Goal: Find contact information: Obtain details needed to contact an individual or organization

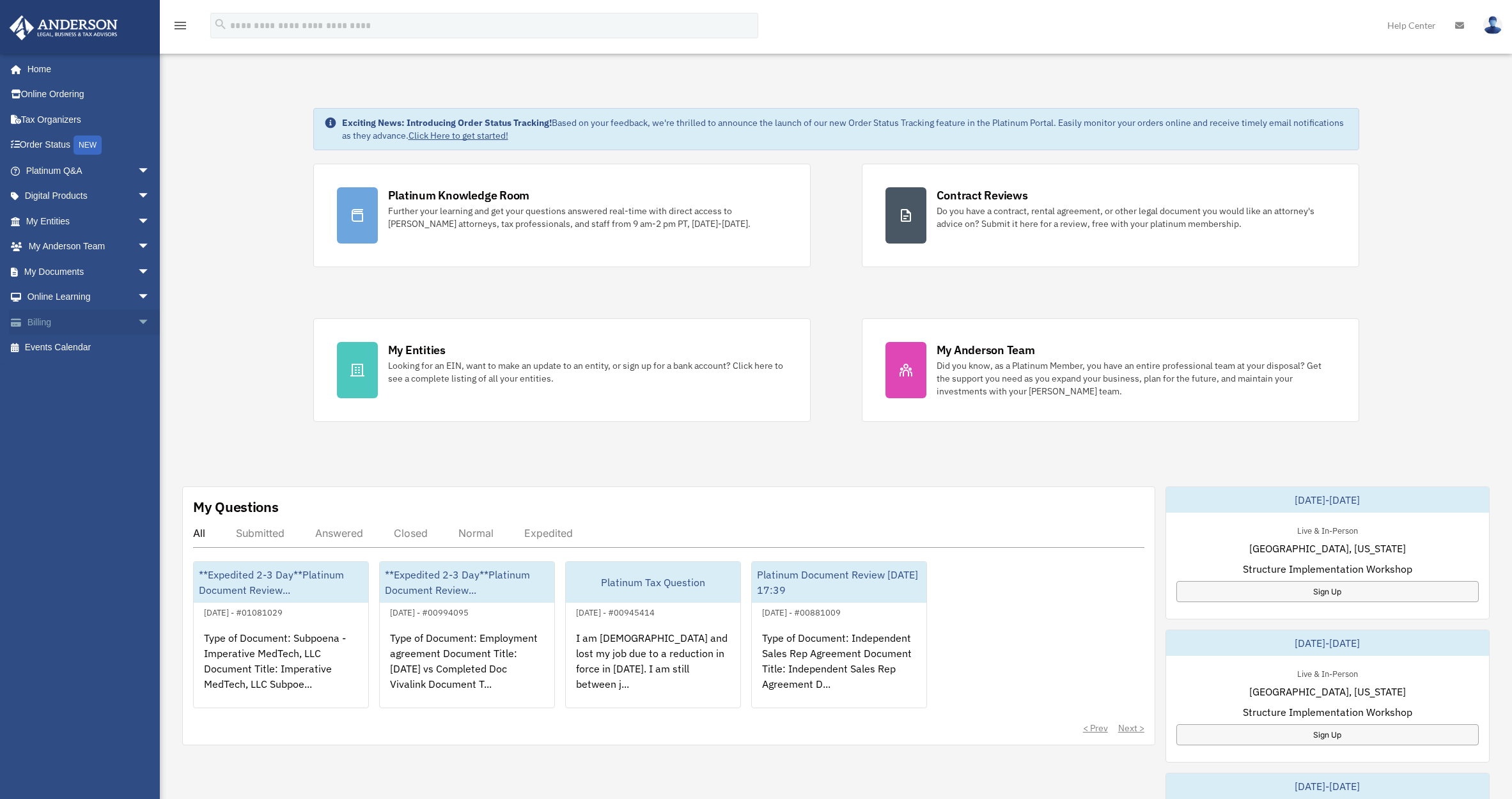
click at [137, 324] on span "arrow_drop_down" at bounding box center [150, 322] width 26 height 26
click at [78, 372] on link "Past Invoices" at bounding box center [94, 373] width 152 height 26
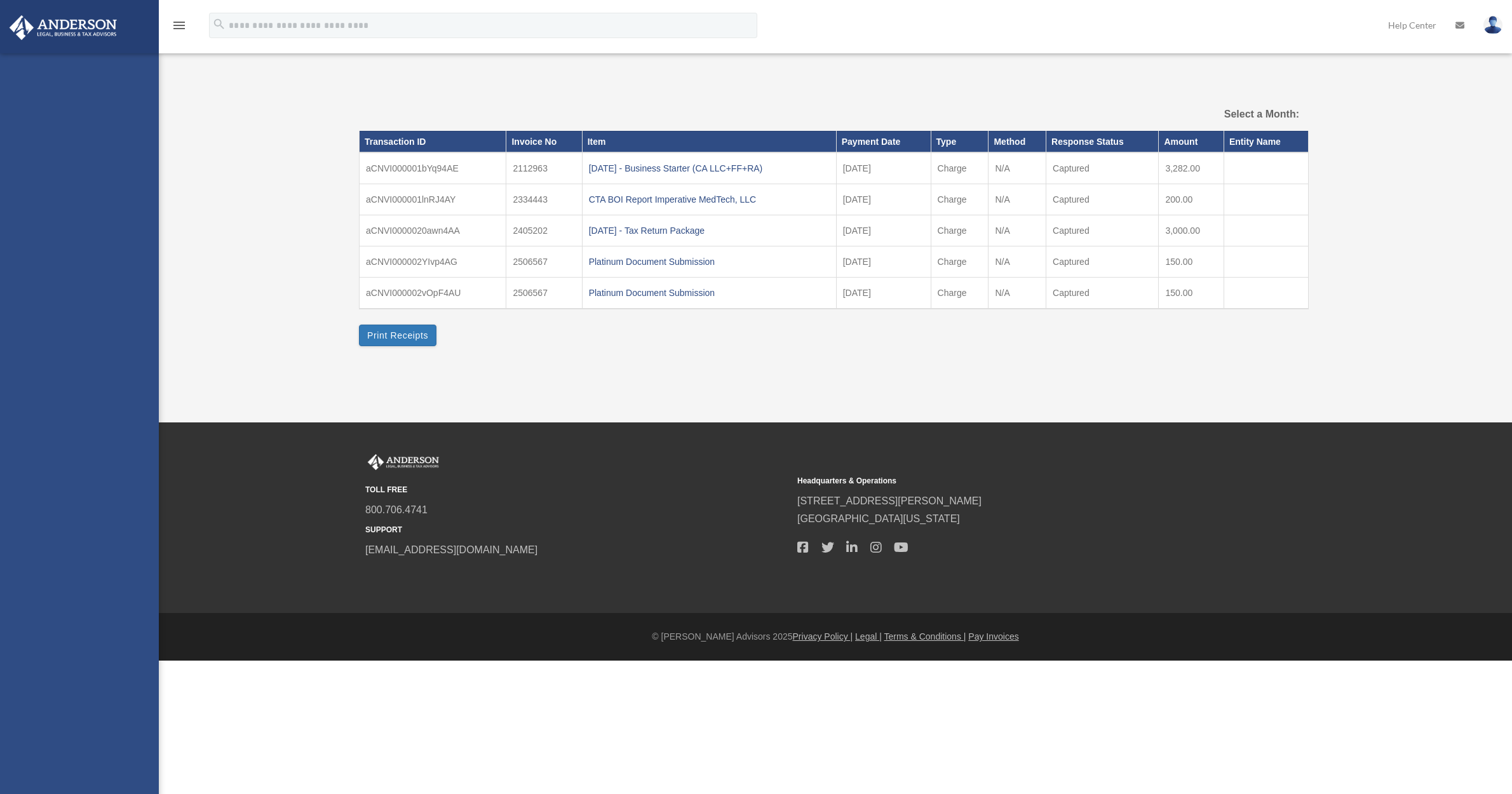
select select
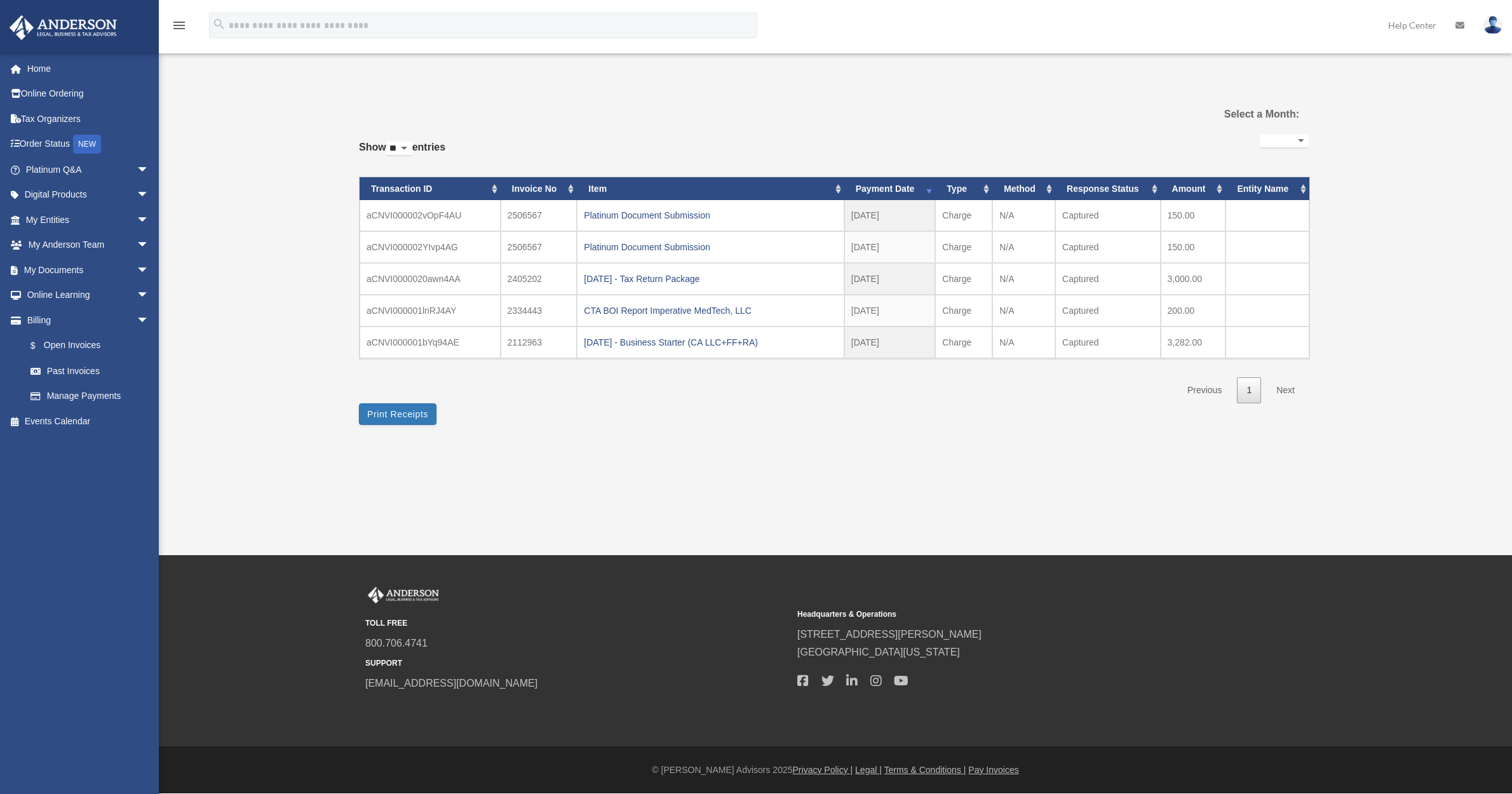
click at [1286, 387] on link "Next" at bounding box center [1285, 390] width 37 height 26
click at [44, 72] on link "Home" at bounding box center [88, 68] width 160 height 25
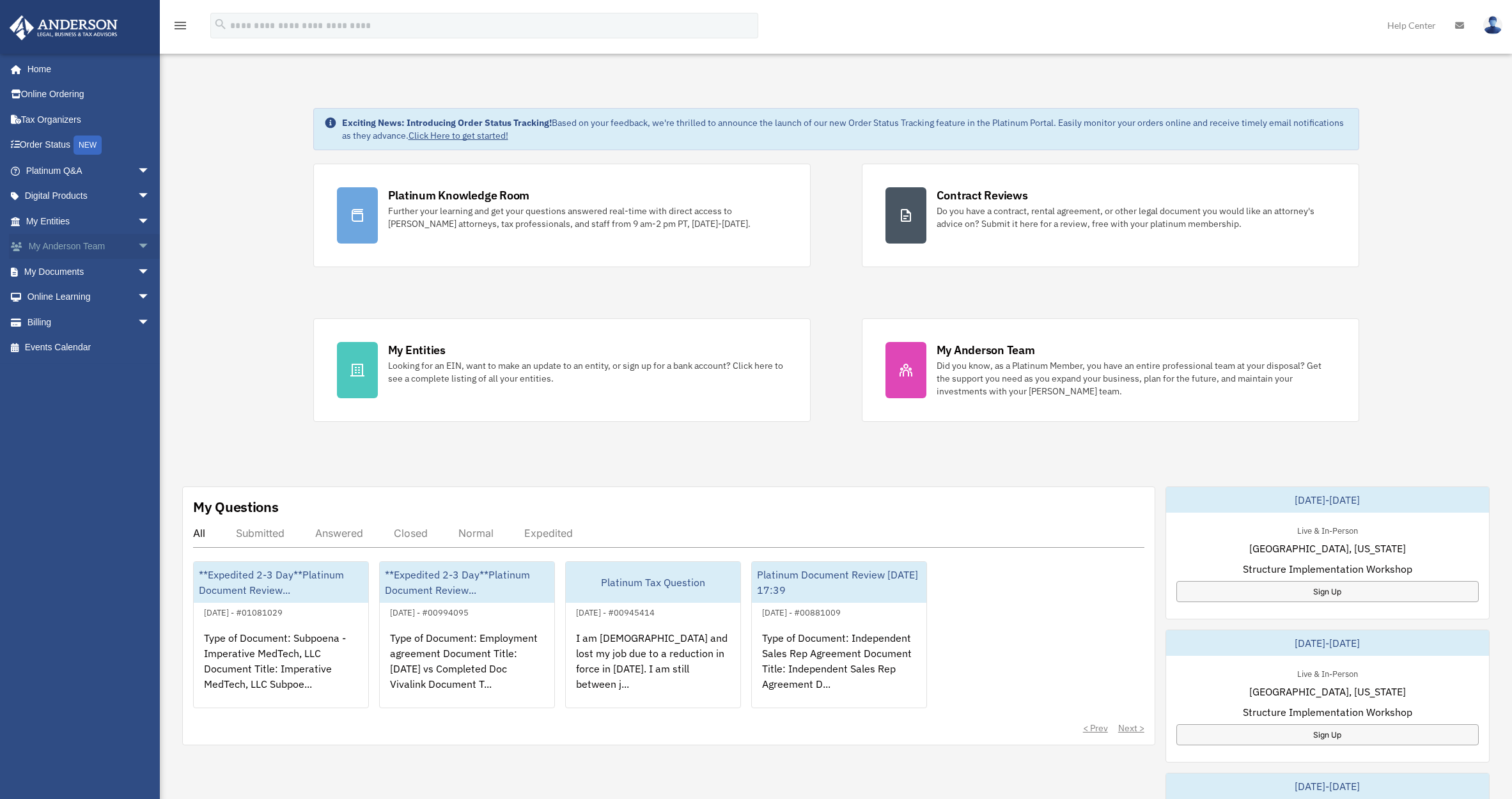
click at [137, 244] on span "arrow_drop_down" at bounding box center [150, 247] width 26 height 26
click at [114, 270] on link "My Anderson Team" at bounding box center [94, 272] width 152 height 26
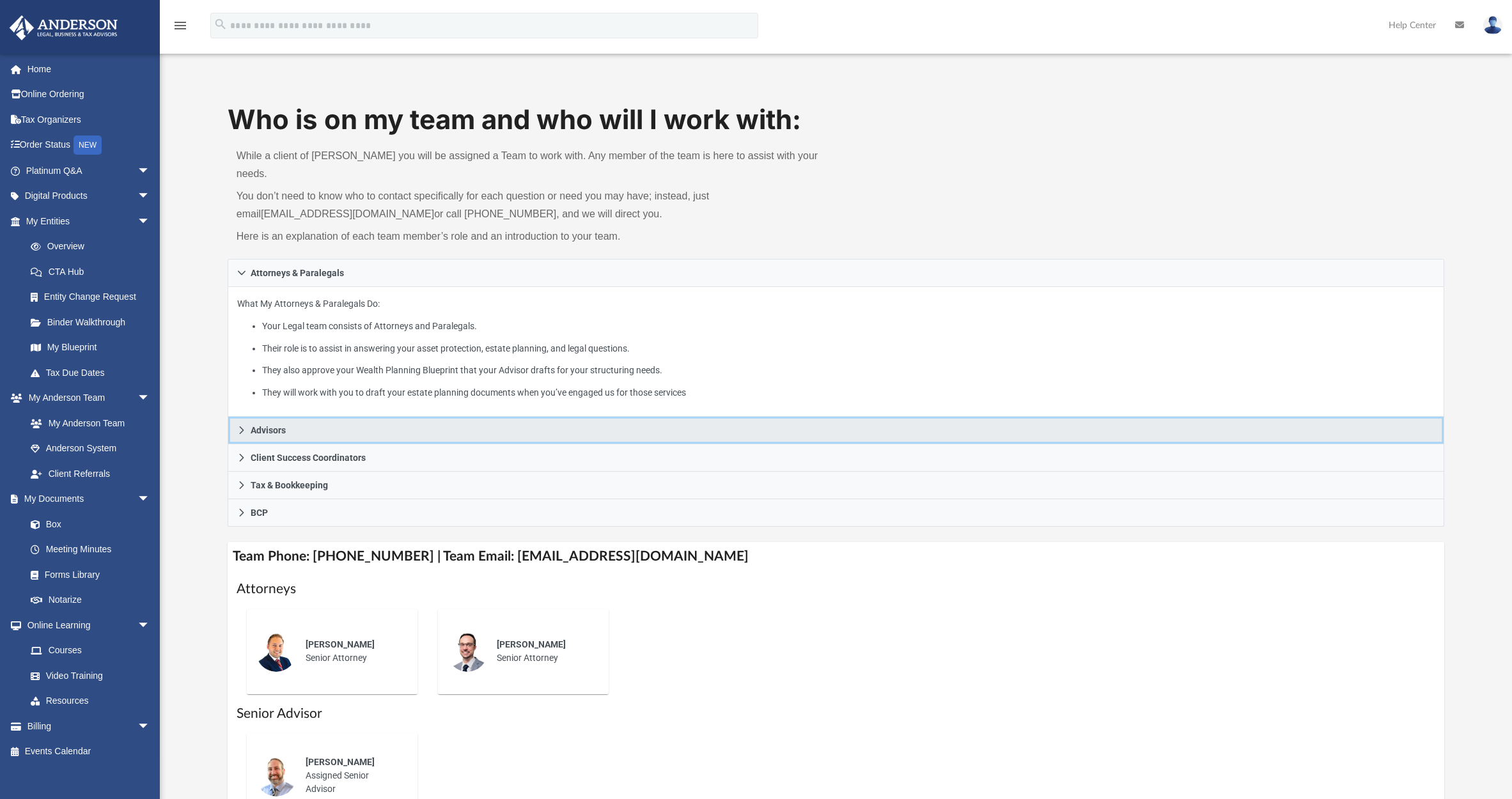
click at [241, 426] on icon at bounding box center [241, 430] width 5 height 8
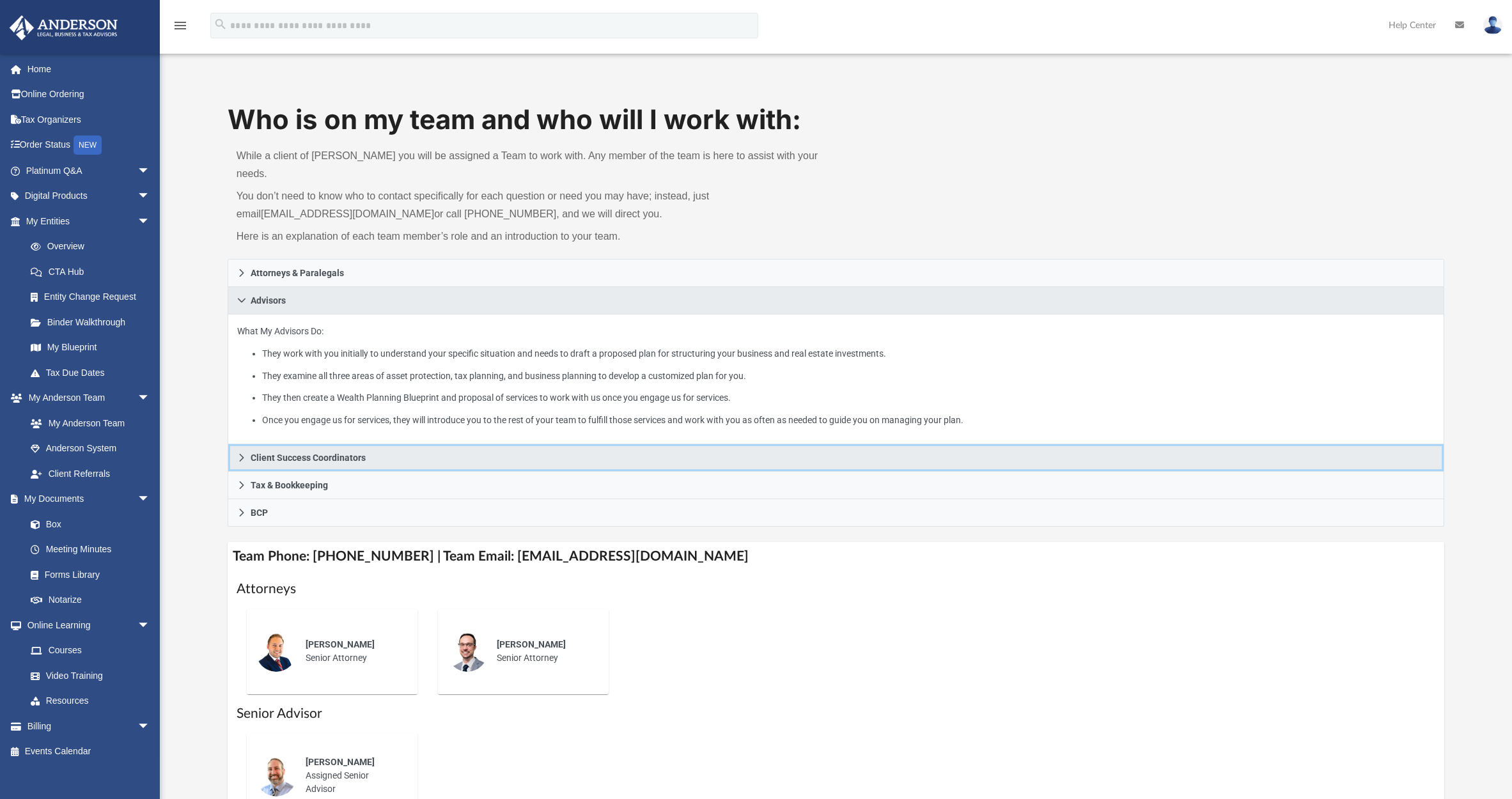
click at [244, 453] on icon at bounding box center [241, 457] width 9 height 9
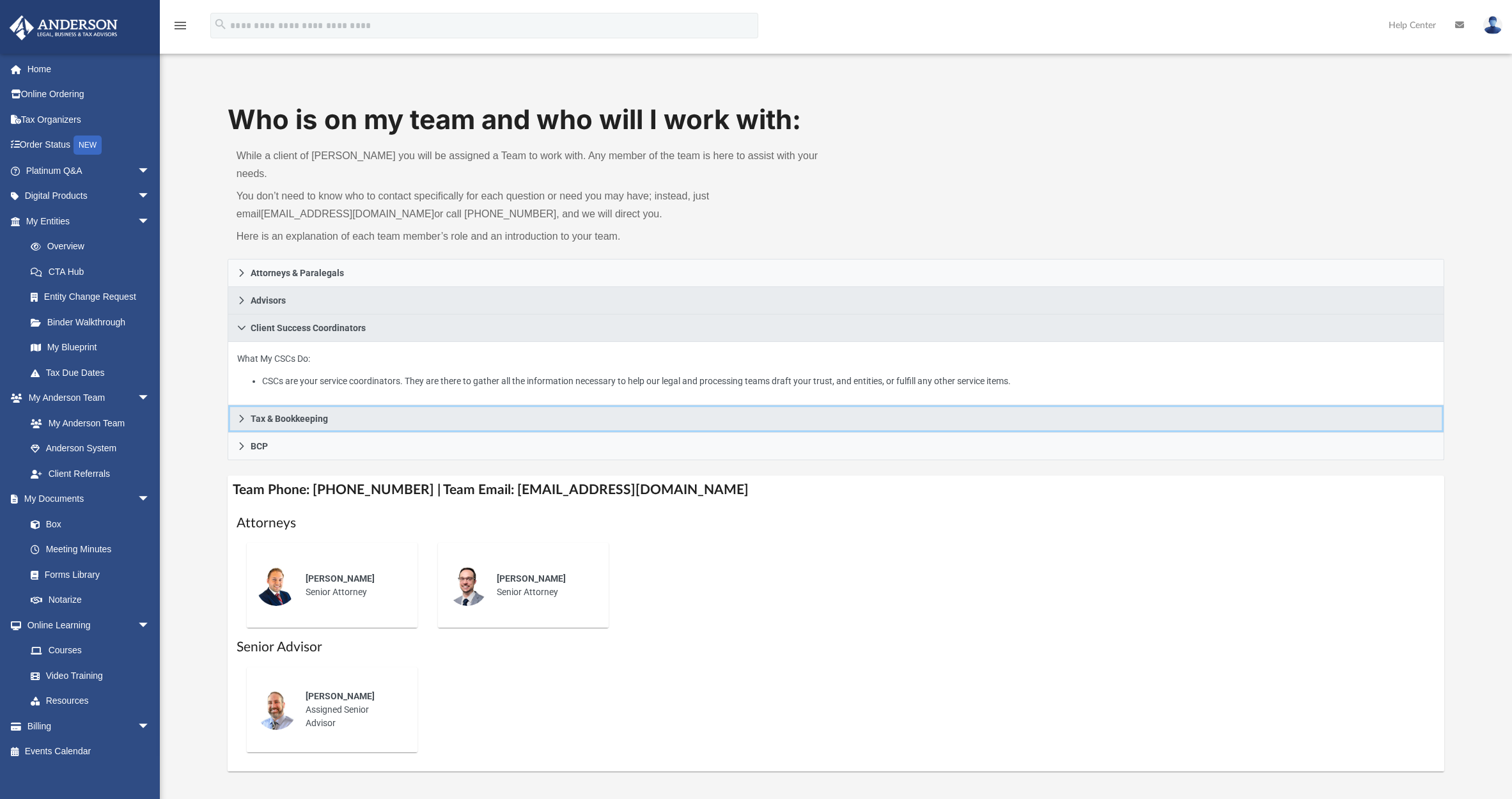
click at [245, 414] on icon at bounding box center [241, 418] width 9 height 9
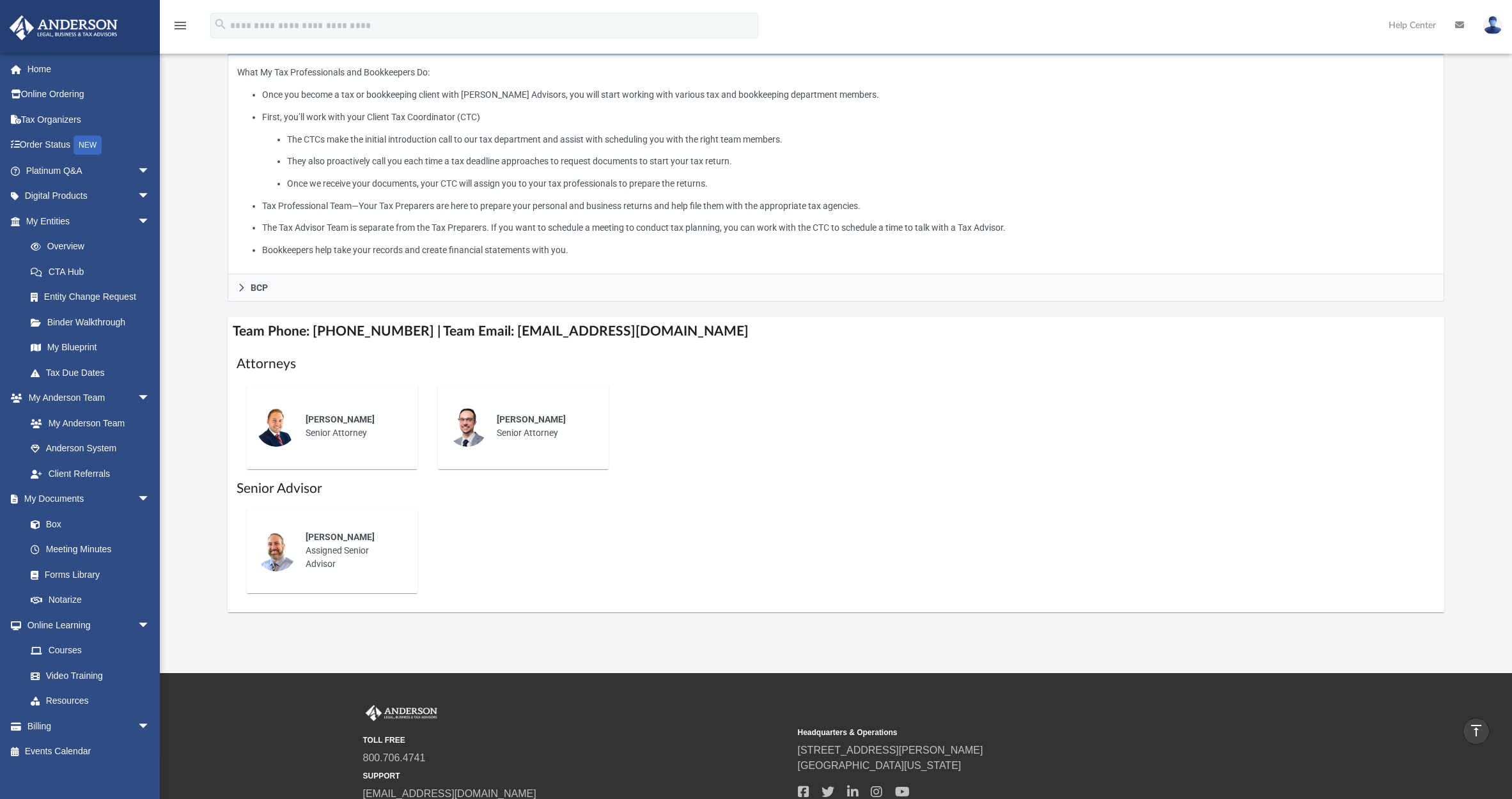
scroll to position [313, 0]
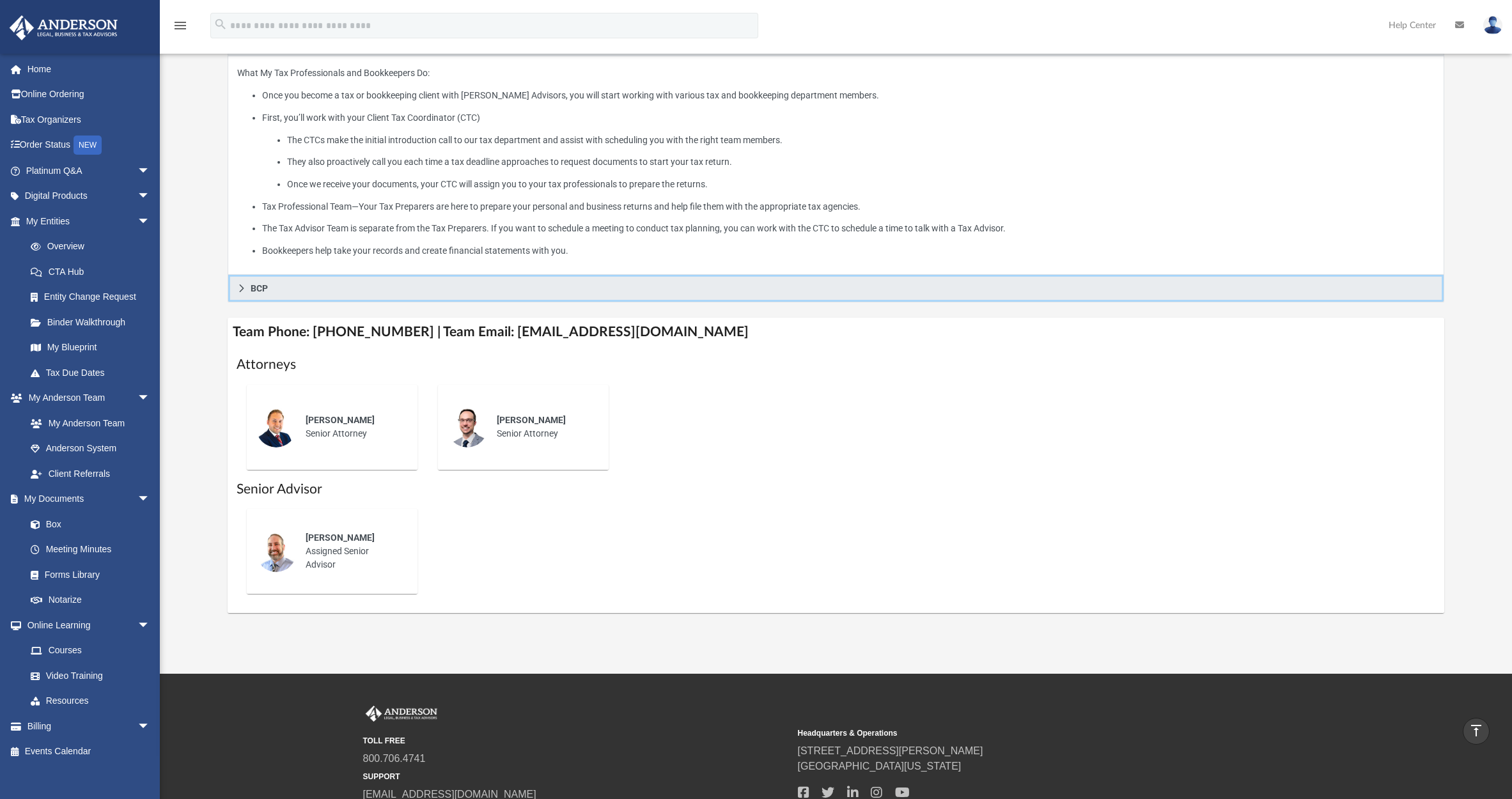
click at [241, 284] on icon at bounding box center [241, 288] width 5 height 8
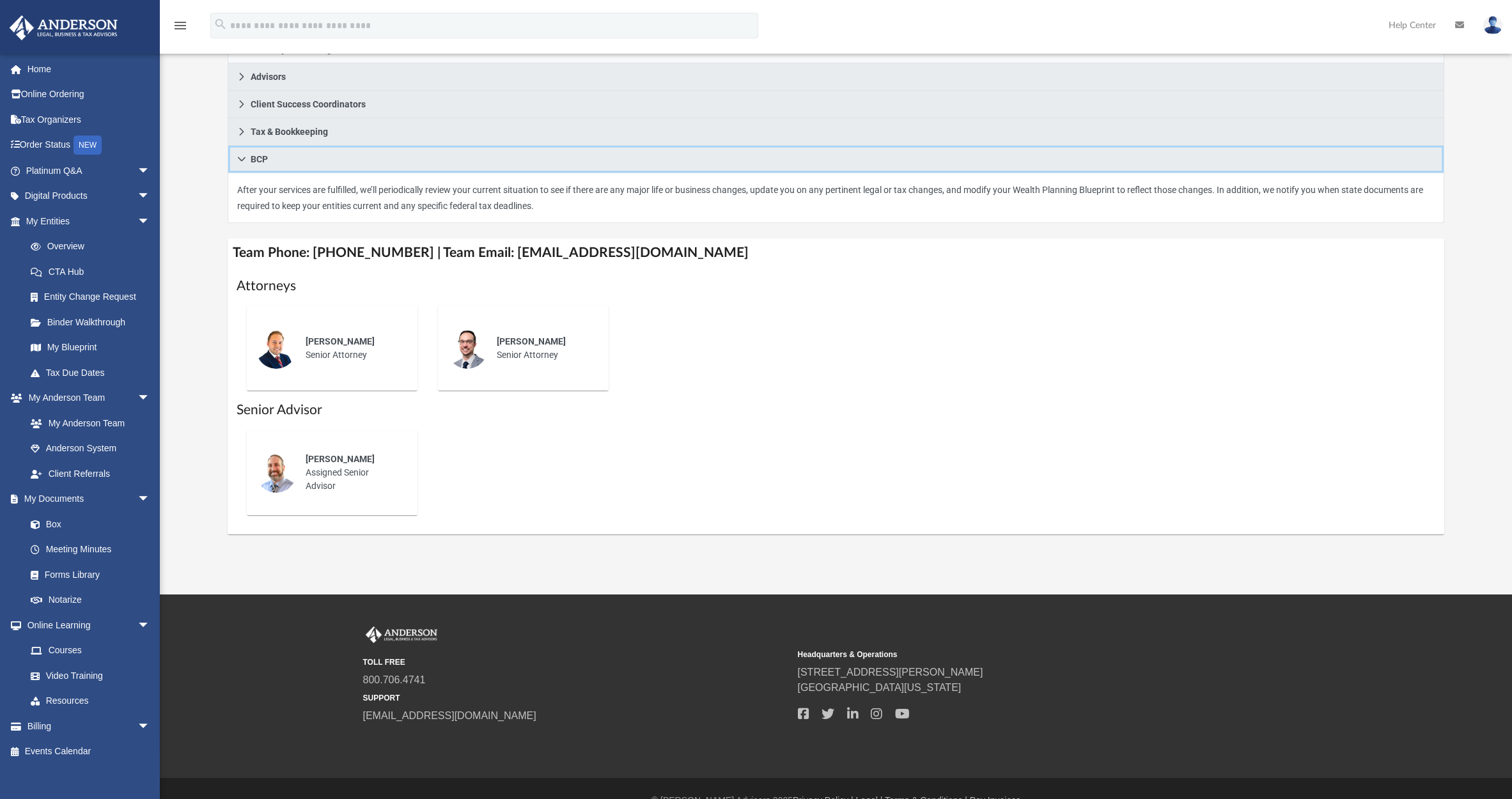
scroll to position [230, 0]
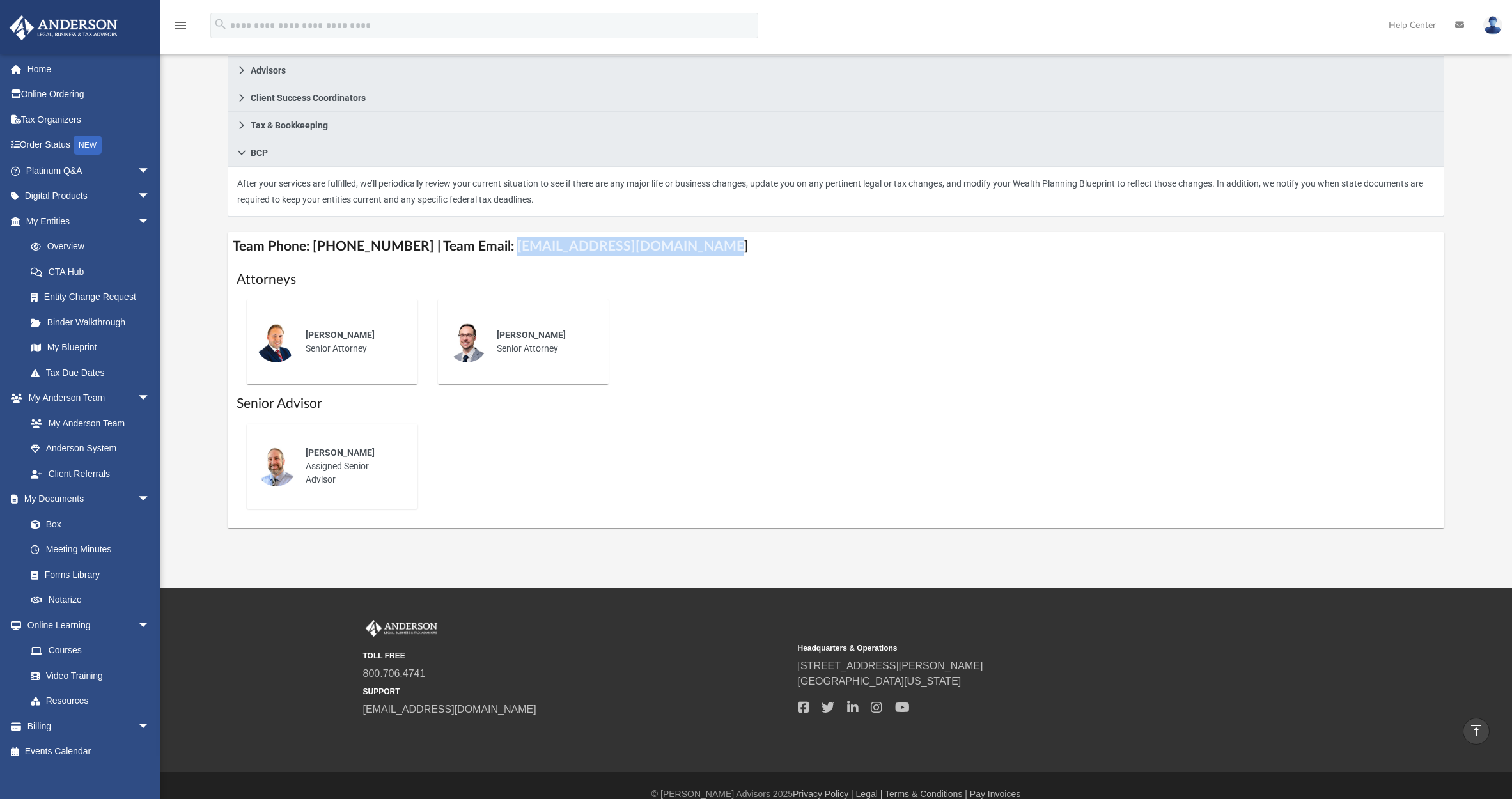
drag, startPoint x: 492, startPoint y: 231, endPoint x: 678, endPoint y: 236, distance: 186.1
click at [678, 236] on h4 "Team Phone: (725) 201-7553 | Team Email: myteam@andersonadvisors.com" at bounding box center [836, 246] width 1217 height 29
copy h4 "myteam@andersonadvisors.com"
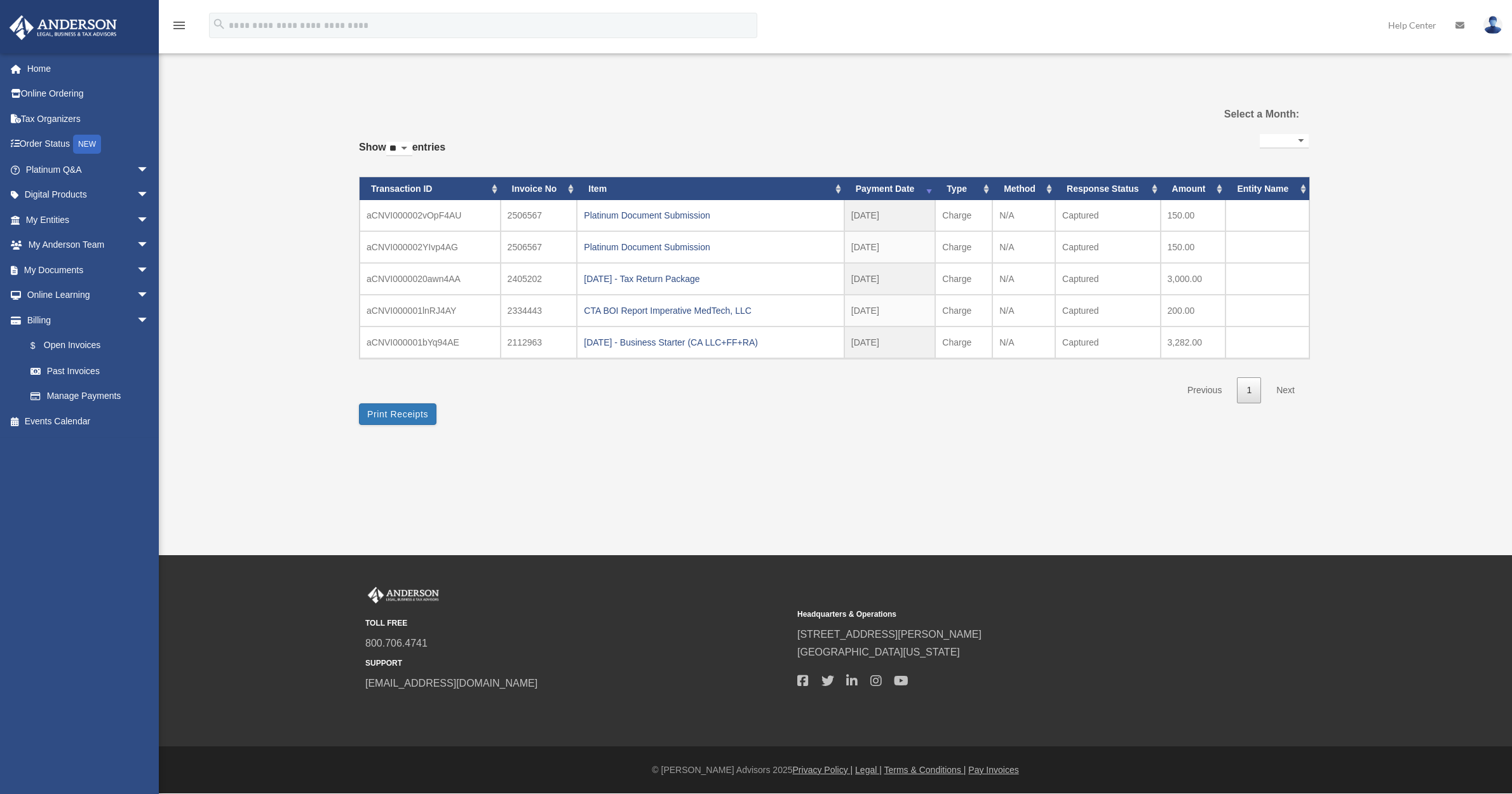
select select
click at [43, 71] on link "Home" at bounding box center [88, 68] width 160 height 25
click at [44, 69] on link "Home" at bounding box center [88, 68] width 160 height 25
click at [44, 68] on link "Home" at bounding box center [88, 68] width 160 height 25
click at [32, 67] on link "Home" at bounding box center [88, 68] width 160 height 25
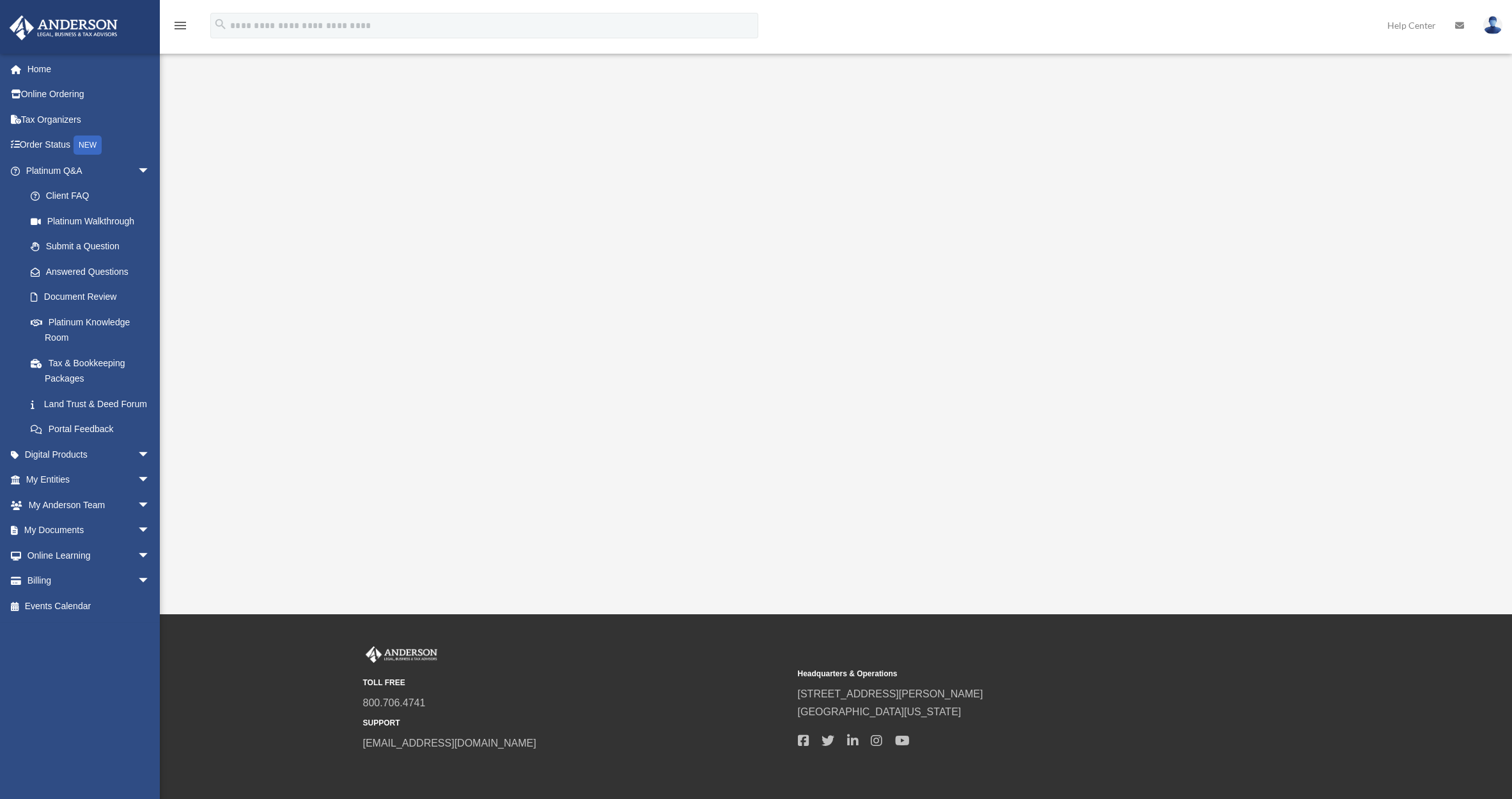
click at [1427, 27] on link "Help Center" at bounding box center [1411, 25] width 68 height 50
click at [137, 519] on span "arrow_drop_down" at bounding box center [150, 505] width 26 height 26
click at [110, 542] on link "My Anderson Team" at bounding box center [94, 531] width 152 height 26
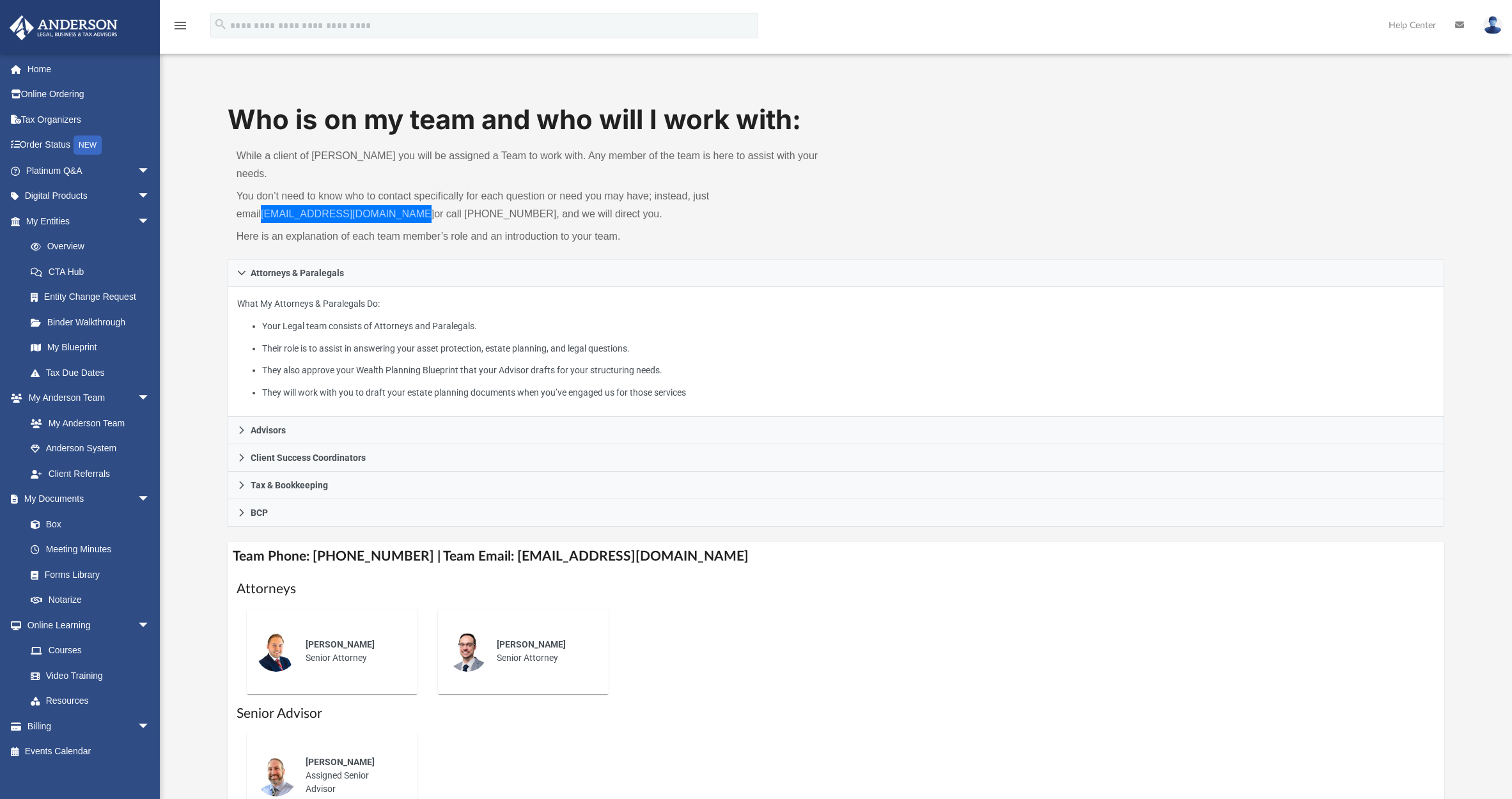
drag, startPoint x: 349, startPoint y: 195, endPoint x: 583, endPoint y: 2, distance: 303.3
click at [0, 0] on div "menu search Site Menu add roxanaryan@me.com My Profile Reset Password Logout He…" at bounding box center [756, 449] width 1512 height 898
